Goal: Task Accomplishment & Management: Manage account settings

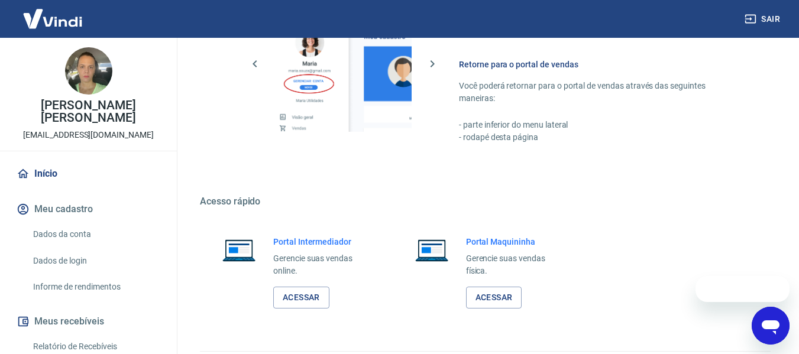
scroll to position [616, 0]
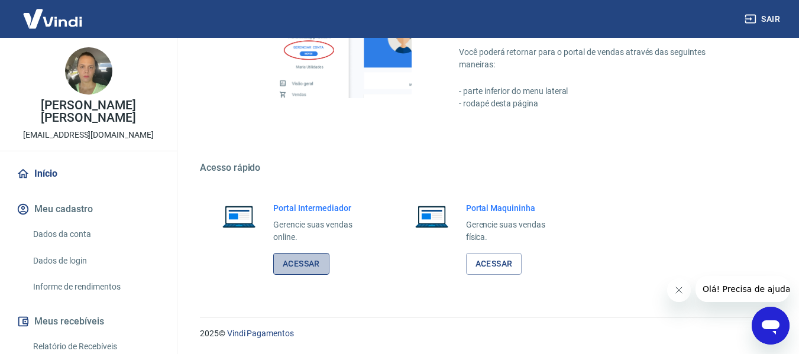
click at [313, 263] on link "Acessar" at bounding box center [301, 264] width 56 height 22
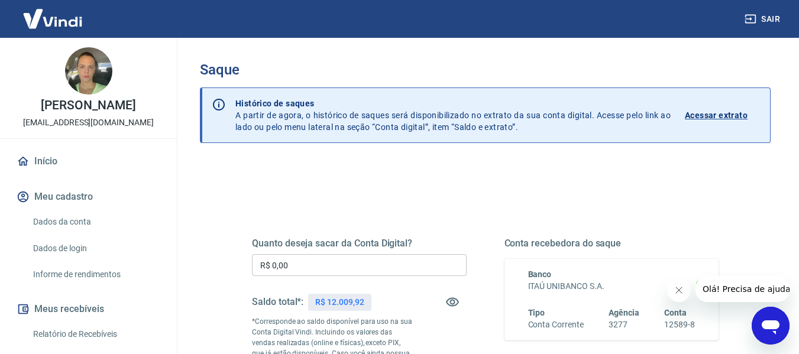
drag, startPoint x: 338, startPoint y: 253, endPoint x: 334, endPoint y: 264, distance: 11.8
click at [338, 259] on div "Quanto deseja sacar da Conta Digital? R$ 0,00 ​ Saldo total*: R$ 12.009,92 *Cor…" at bounding box center [359, 322] width 215 height 169
click at [334, 267] on input "R$ 0,00" at bounding box center [359, 265] width 215 height 22
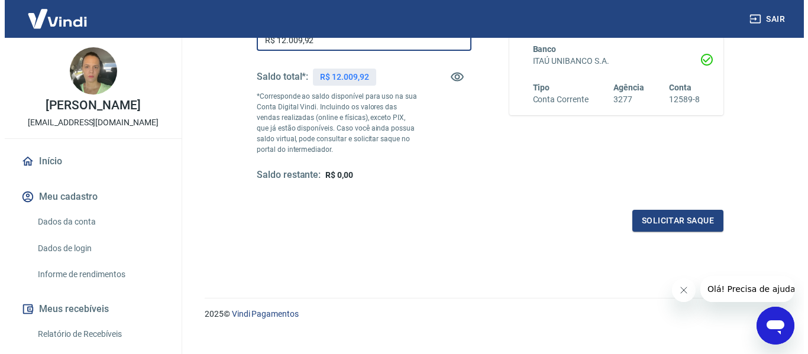
scroll to position [241, 0]
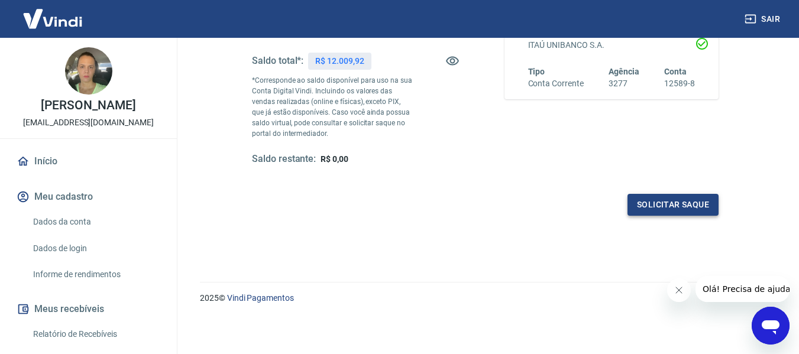
type input "R$ 12.009,92"
click at [678, 212] on button "Solicitar saque" at bounding box center [673, 205] width 91 height 22
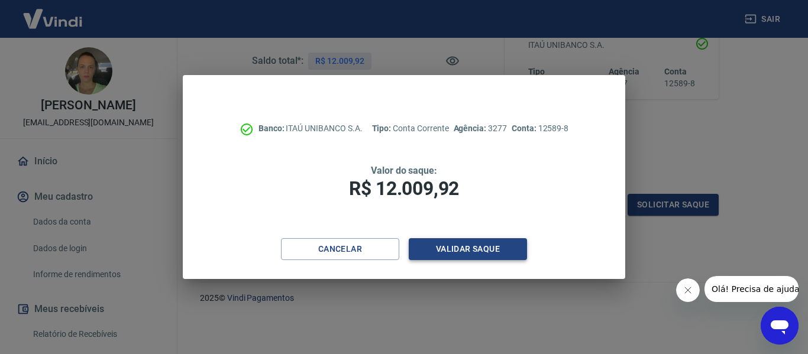
click at [496, 251] on button "Validar saque" at bounding box center [468, 249] width 118 height 22
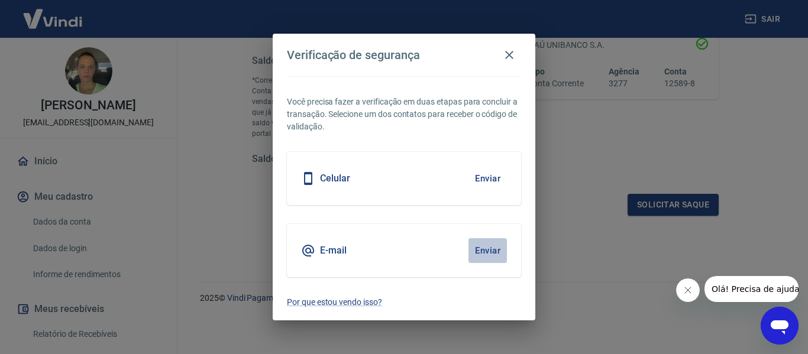
click at [483, 253] on button "Enviar" at bounding box center [488, 250] width 38 height 25
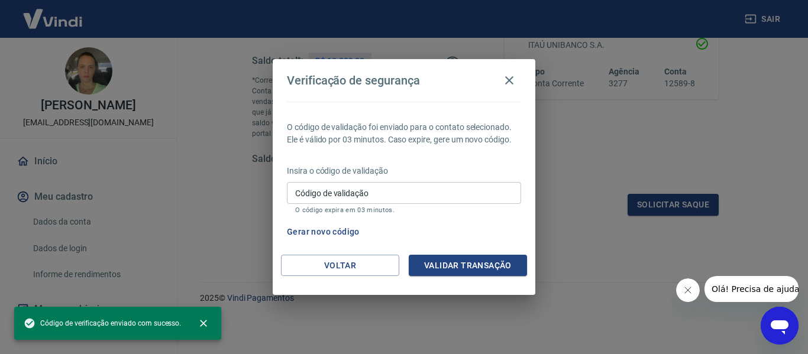
click at [408, 191] on input "Código de validação" at bounding box center [404, 193] width 234 height 22
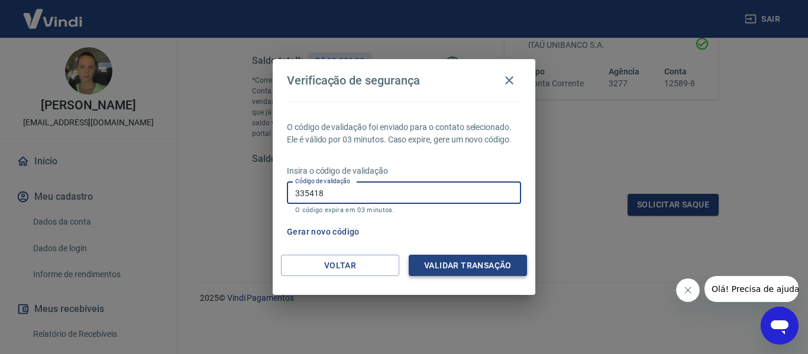
type input "335418"
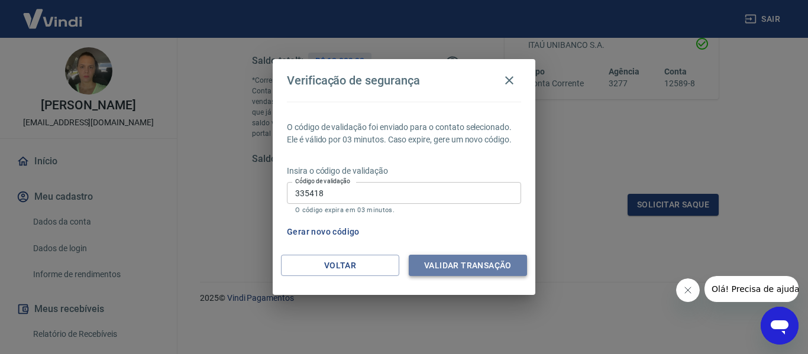
click at [460, 272] on button "Validar transação" at bounding box center [468, 266] width 118 height 22
